Goal: Task Accomplishment & Management: Manage account settings

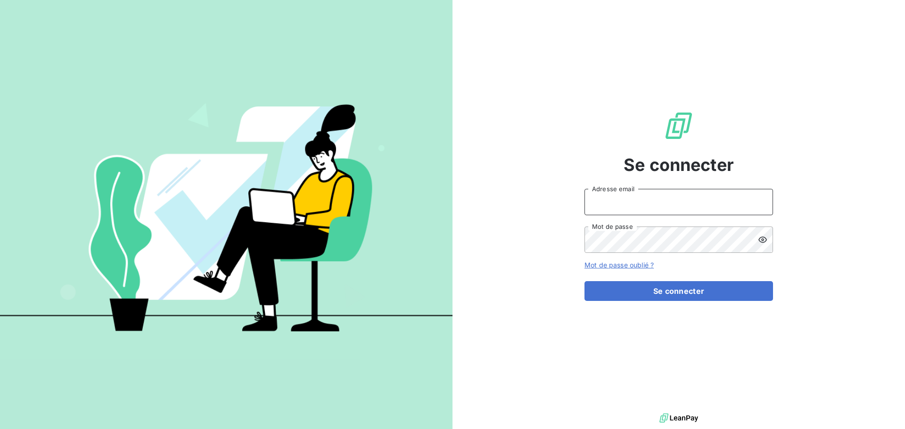
click at [668, 197] on input "Adresse email" at bounding box center [678, 202] width 189 height 26
type input "[EMAIL_ADDRESS][DOMAIN_NAME]"
click at [584, 281] on button "Se connecter" at bounding box center [678, 291] width 189 height 20
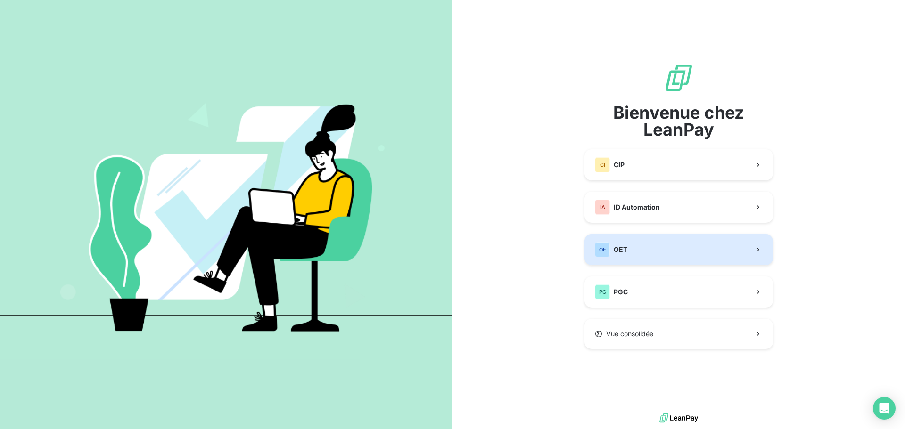
click at [652, 251] on button "OE OET" at bounding box center [678, 249] width 189 height 31
